Goal: Navigation & Orientation: Find specific page/section

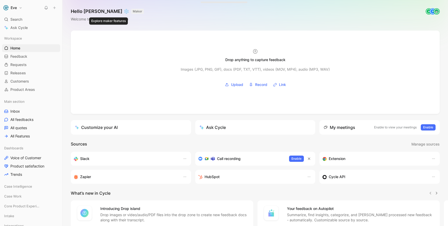
click at [131, 12] on button "MAKER" at bounding box center [137, 11] width 13 height 5
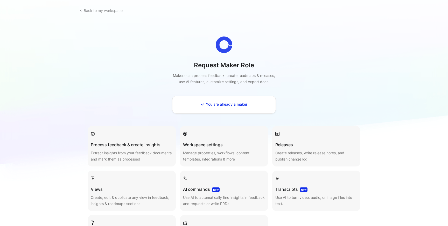
click at [108, 12] on link "Back to my workspace" at bounding box center [101, 10] width 48 height 9
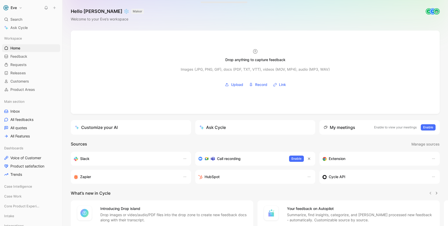
scroll to position [44, 0]
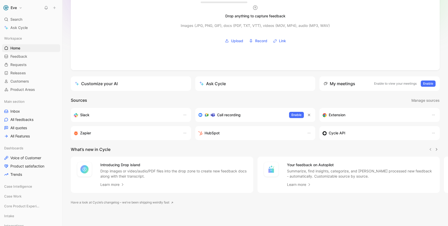
click at [82, 115] on h3 "Slack" at bounding box center [84, 115] width 9 height 6
click at [102, 84] on div "Customize your AI" at bounding box center [96, 84] width 43 height 6
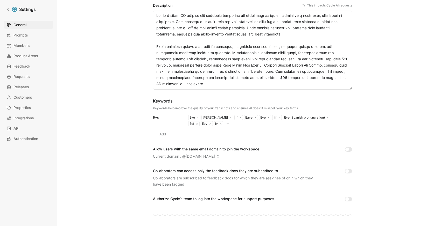
scroll to position [102, 0]
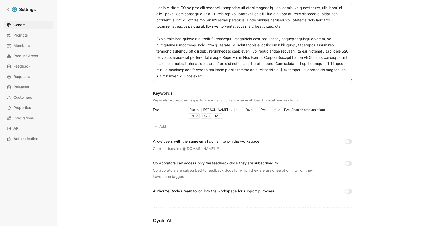
drag, startPoint x: 179, startPoint y: 100, endPoint x: 257, endPoint y: 101, distance: 77.5
click at [257, 101] on div "Keywords help improve the quality of your transcripts and ensures AI doesn’t mi…" at bounding box center [225, 100] width 145 height 4
click at [259, 102] on div "Keywords help improve the quality of your transcripts and ensures AI doesn’t mi…" at bounding box center [225, 100] width 145 height 4
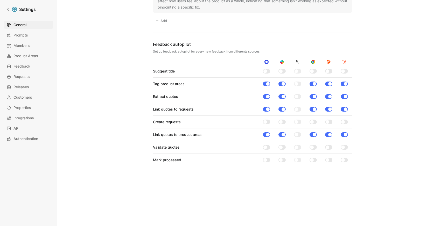
scroll to position [469, 0]
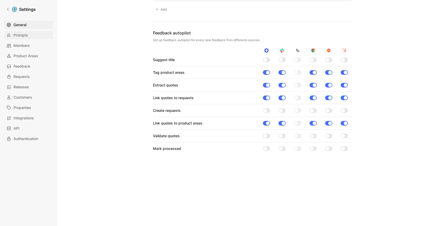
click at [22, 34] on span "Prompts" at bounding box center [20, 35] width 15 height 6
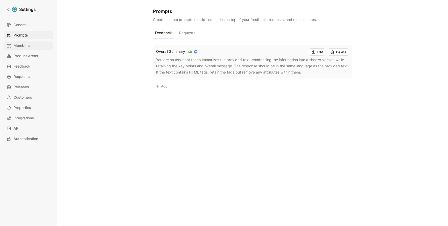
click at [21, 47] on span "Members" at bounding box center [21, 46] width 16 height 6
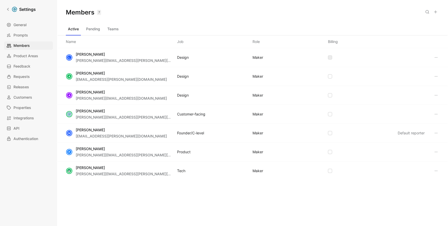
click at [96, 30] on button "Pending" at bounding box center [93, 29] width 18 height 8
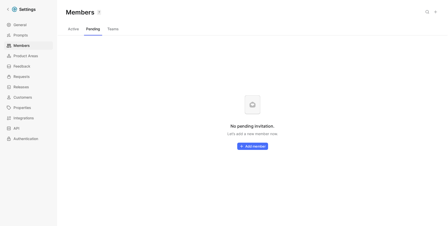
click at [110, 30] on button "Teams" at bounding box center [113, 29] width 16 height 8
click at [94, 30] on button "Pending" at bounding box center [93, 29] width 18 height 8
click at [78, 30] on button "Active" at bounding box center [73, 29] width 15 height 8
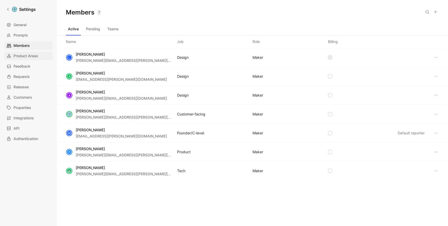
click at [30, 56] on span "Product Areas" at bounding box center [25, 56] width 25 height 6
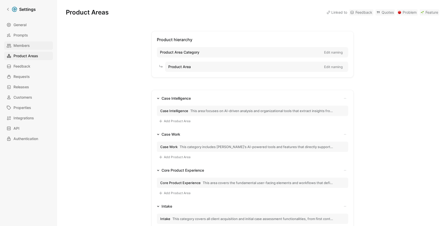
click at [28, 44] on span "Members" at bounding box center [21, 46] width 16 height 6
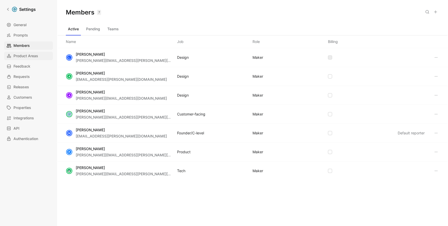
click at [27, 53] on span "Product Areas" at bounding box center [25, 56] width 25 height 6
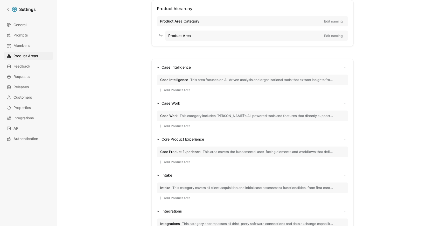
scroll to position [79, 0]
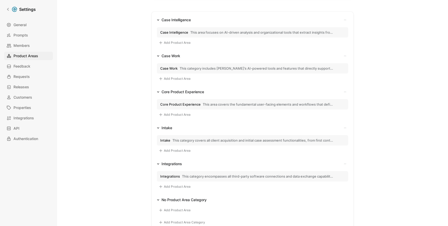
click at [197, 105] on span "Core Product Experience" at bounding box center [180, 104] width 40 height 5
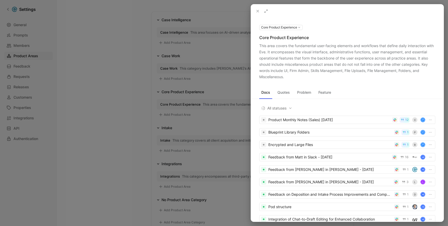
click at [286, 93] on button "Quotes" at bounding box center [283, 92] width 17 height 8
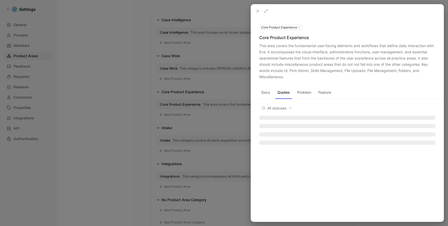
click at [260, 92] on button "Docs" at bounding box center [265, 92] width 13 height 8
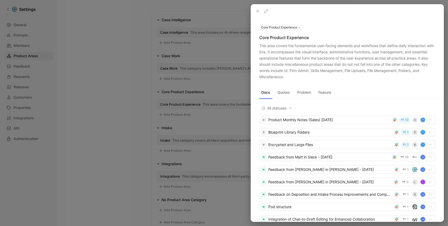
click at [288, 90] on button "Quotes" at bounding box center [283, 92] width 17 height 8
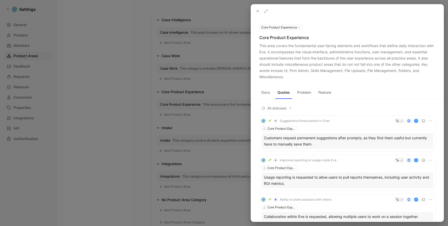
click at [258, 12] on icon at bounding box center [258, 11] width 4 height 4
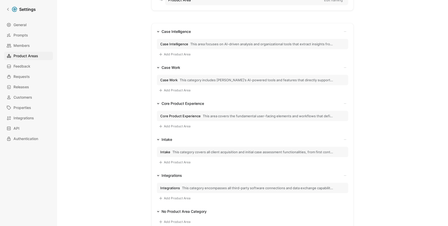
scroll to position [65, 0]
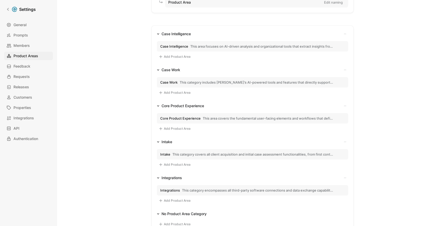
click at [220, 80] on span "This category includes [PERSON_NAME]’s AI-powered tools and features that direc…" at bounding box center [257, 82] width 154 height 5
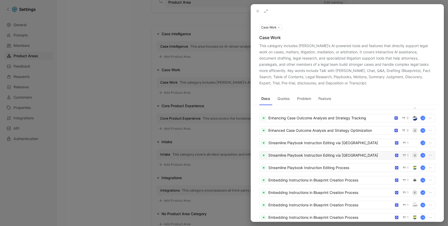
scroll to position [1066, 0]
click at [315, 144] on div "Saving Relevant Fact Search Results for Case Building" at bounding box center [330, 143] width 124 height 6
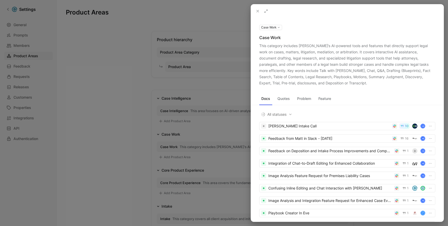
click at [274, 27] on button "Case Work" at bounding box center [270, 27] width 23 height 5
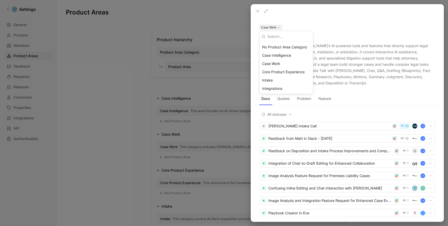
click at [309, 12] on div at bounding box center [224, 113] width 448 height 226
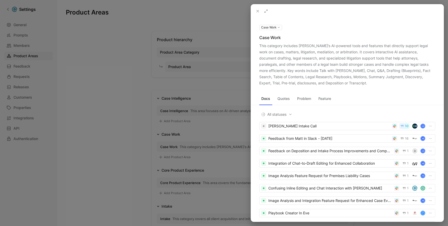
click at [257, 9] on icon at bounding box center [258, 11] width 4 height 4
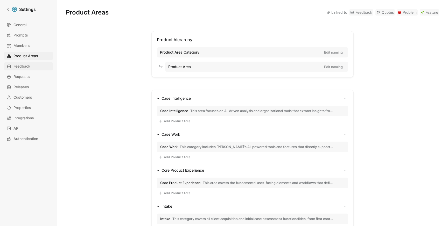
click at [30, 67] on link "Feedback" at bounding box center [28, 66] width 49 height 8
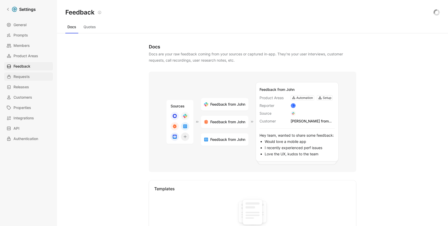
click at [27, 79] on span "Requests" at bounding box center [21, 77] width 16 height 6
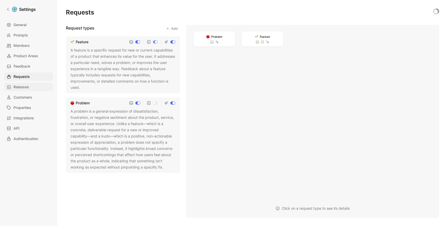
click at [28, 91] on link "Releases" at bounding box center [28, 87] width 49 height 8
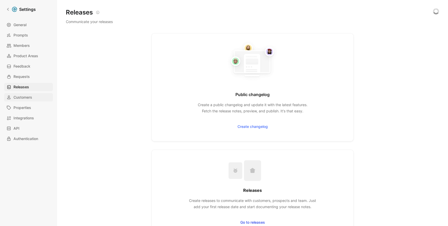
click at [25, 97] on span "Customers" at bounding box center [22, 97] width 19 height 6
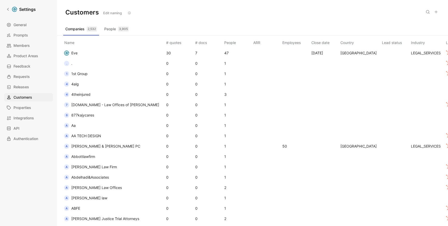
click at [117, 25] on button "People 3,905" at bounding box center [116, 29] width 29 height 8
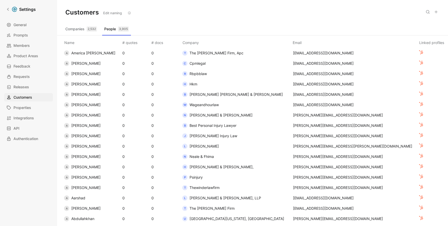
click at [87, 30] on div "2,532" at bounding box center [92, 28] width 10 height 5
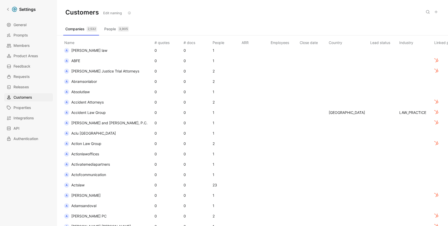
scroll to position [148, 0]
click at [27, 107] on span "Properties" at bounding box center [22, 108] width 18 height 6
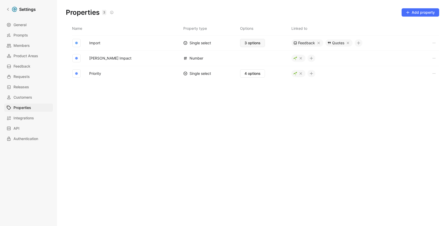
click at [244, 44] on span "3 options" at bounding box center [252, 43] width 16 height 6
click at [21, 119] on span "Integrations" at bounding box center [23, 118] width 20 height 6
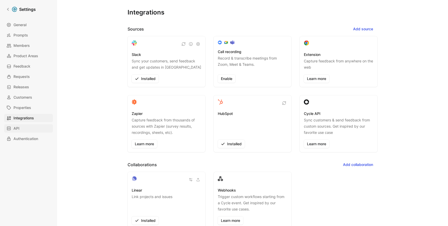
click at [18, 128] on span "API" at bounding box center [16, 128] width 6 height 6
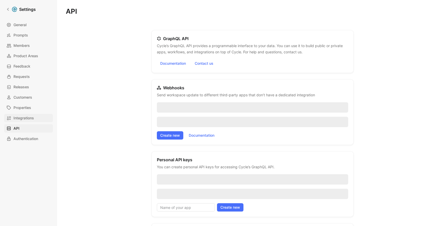
click at [29, 120] on span "Integrations" at bounding box center [23, 118] width 20 height 6
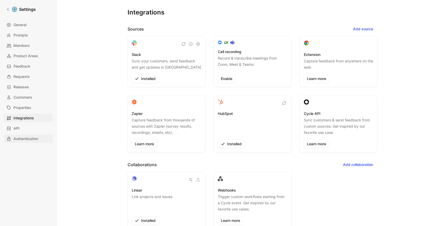
click at [30, 138] on span "Authentication" at bounding box center [25, 139] width 25 height 6
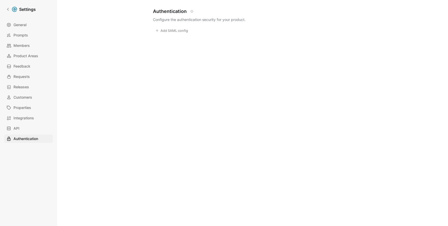
click at [38, 82] on div "General Prompts Members Product Areas Feedback Requests Releases Customers Prop…" at bounding box center [30, 82] width 52 height 122
click at [30, 68] on span "Feedback" at bounding box center [21, 66] width 17 height 6
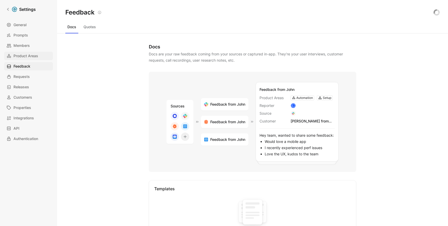
click at [32, 54] on span "Product Areas" at bounding box center [25, 56] width 25 height 6
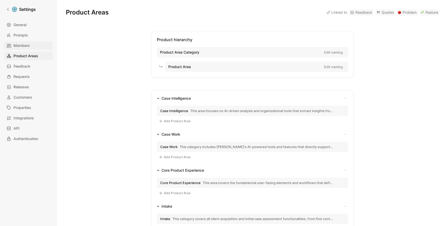
click at [32, 46] on link "Members" at bounding box center [28, 45] width 49 height 8
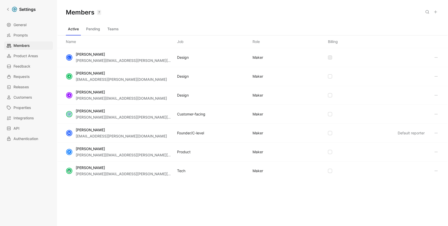
click at [32, 60] on div "General Prompts Members Product Areas Feedback Requests Releases Customers Prop…" at bounding box center [30, 82] width 52 height 122
click at [31, 56] on span "Product Areas" at bounding box center [25, 56] width 25 height 6
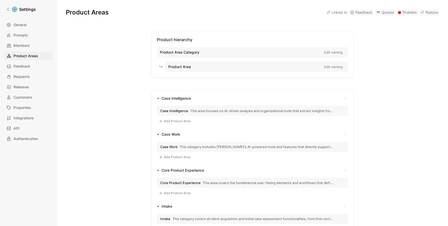
click at [158, 98] on icon "button" at bounding box center [158, 98] width 3 height 3
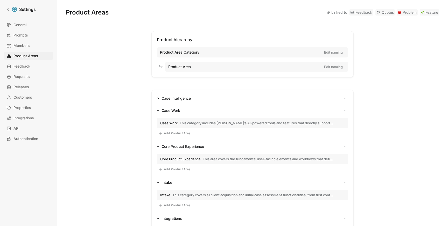
click at [158, 98] on icon "button" at bounding box center [158, 98] width 3 height 3
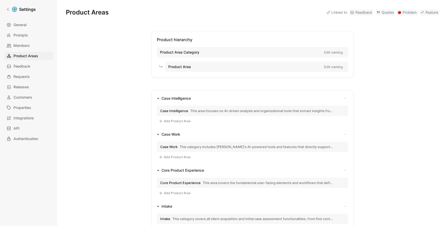
click at [174, 108] on button "Case Intelligence This area focuses on AI-driven analysis and organizational to…" at bounding box center [252, 111] width 191 height 10
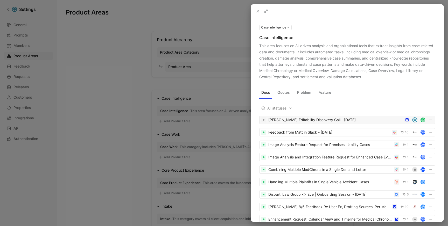
click at [316, 121] on div "[PERSON_NAME] Editability Discovery Call - [DATE]" at bounding box center [335, 120] width 134 height 6
